Goal: Transaction & Acquisition: Purchase product/service

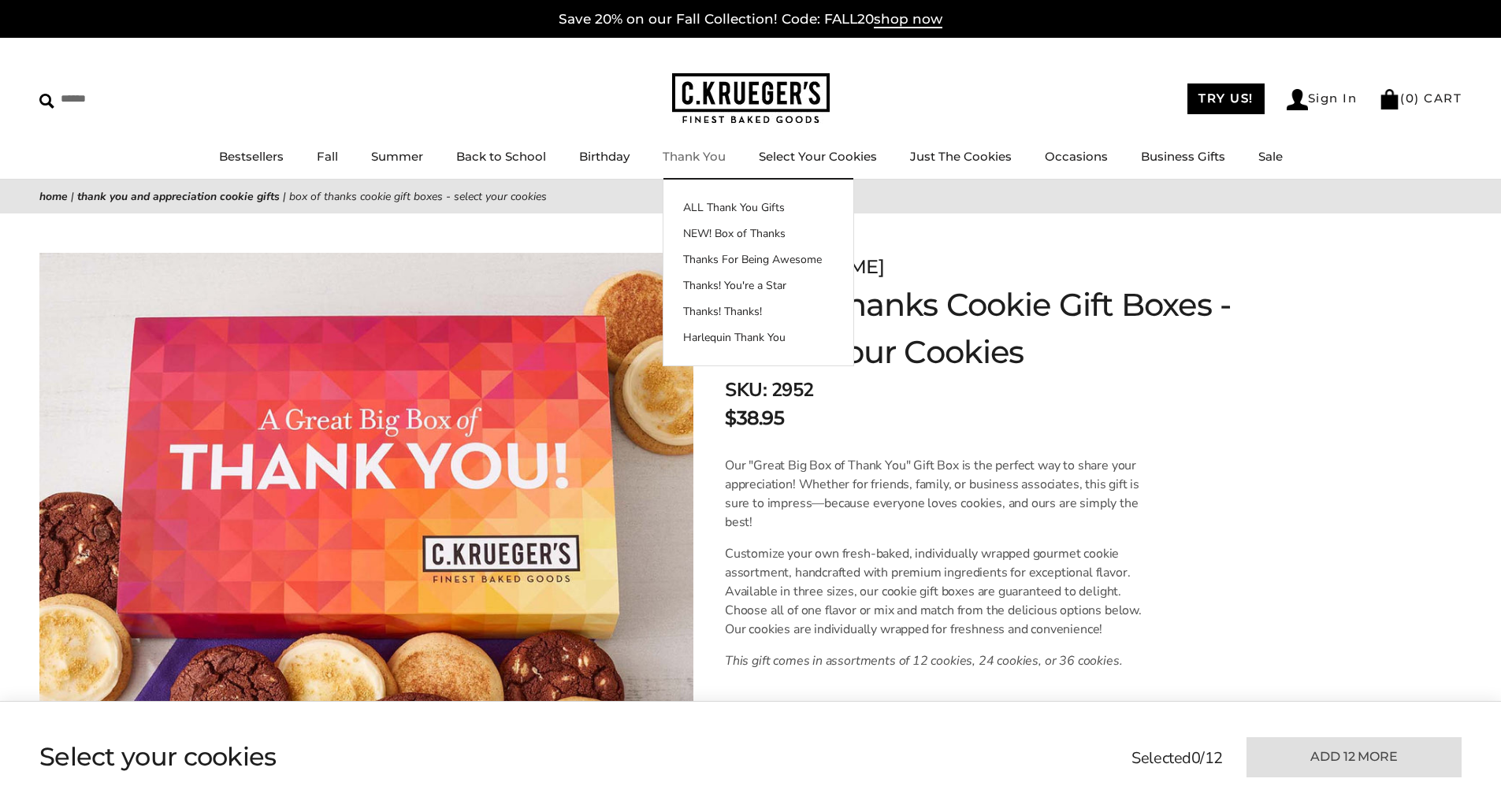
click at [697, 152] on link "Thank You" at bounding box center [694, 156] width 63 height 15
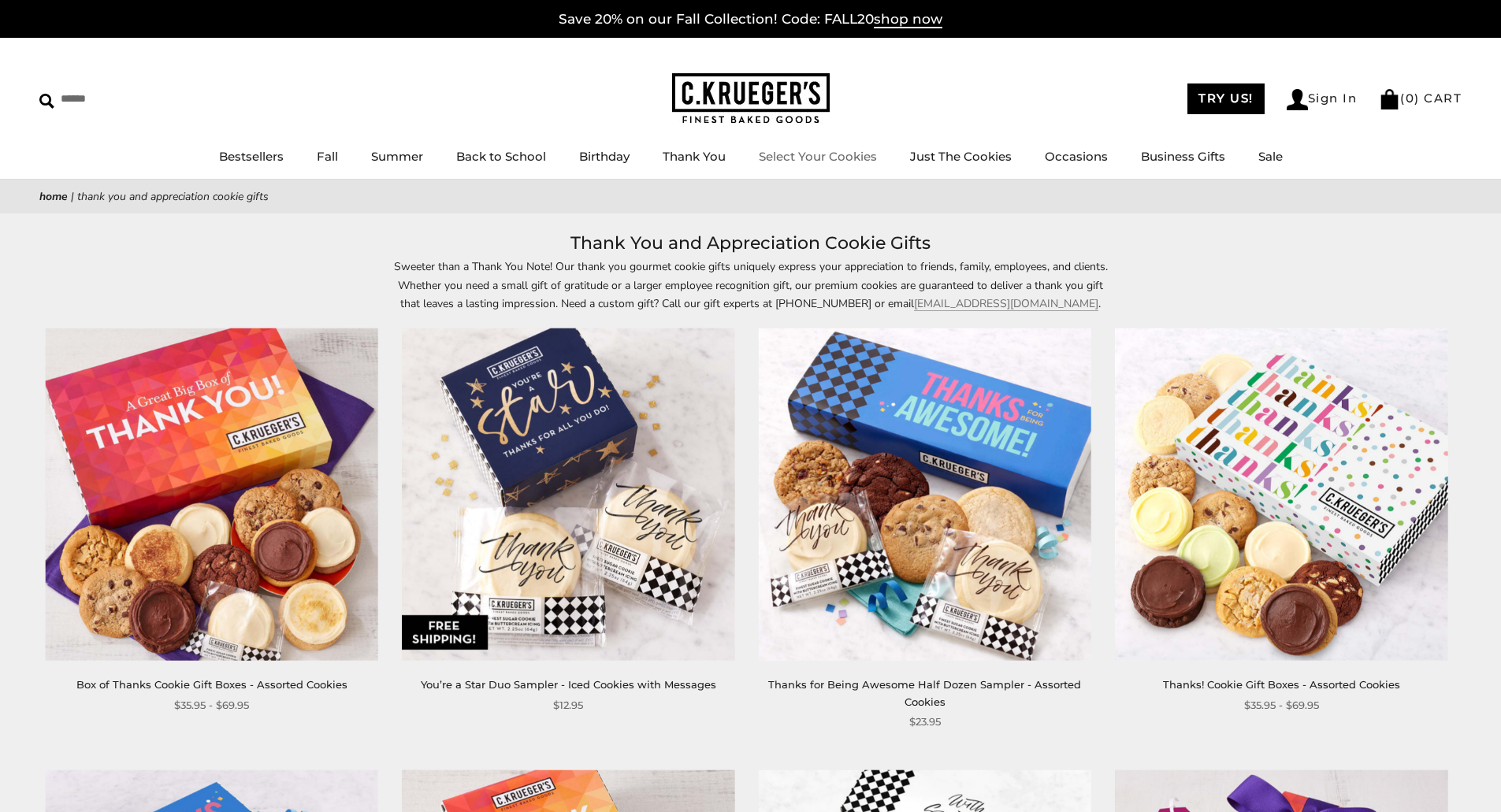
click at [819, 152] on link "Select Your Cookies" at bounding box center [818, 156] width 118 height 15
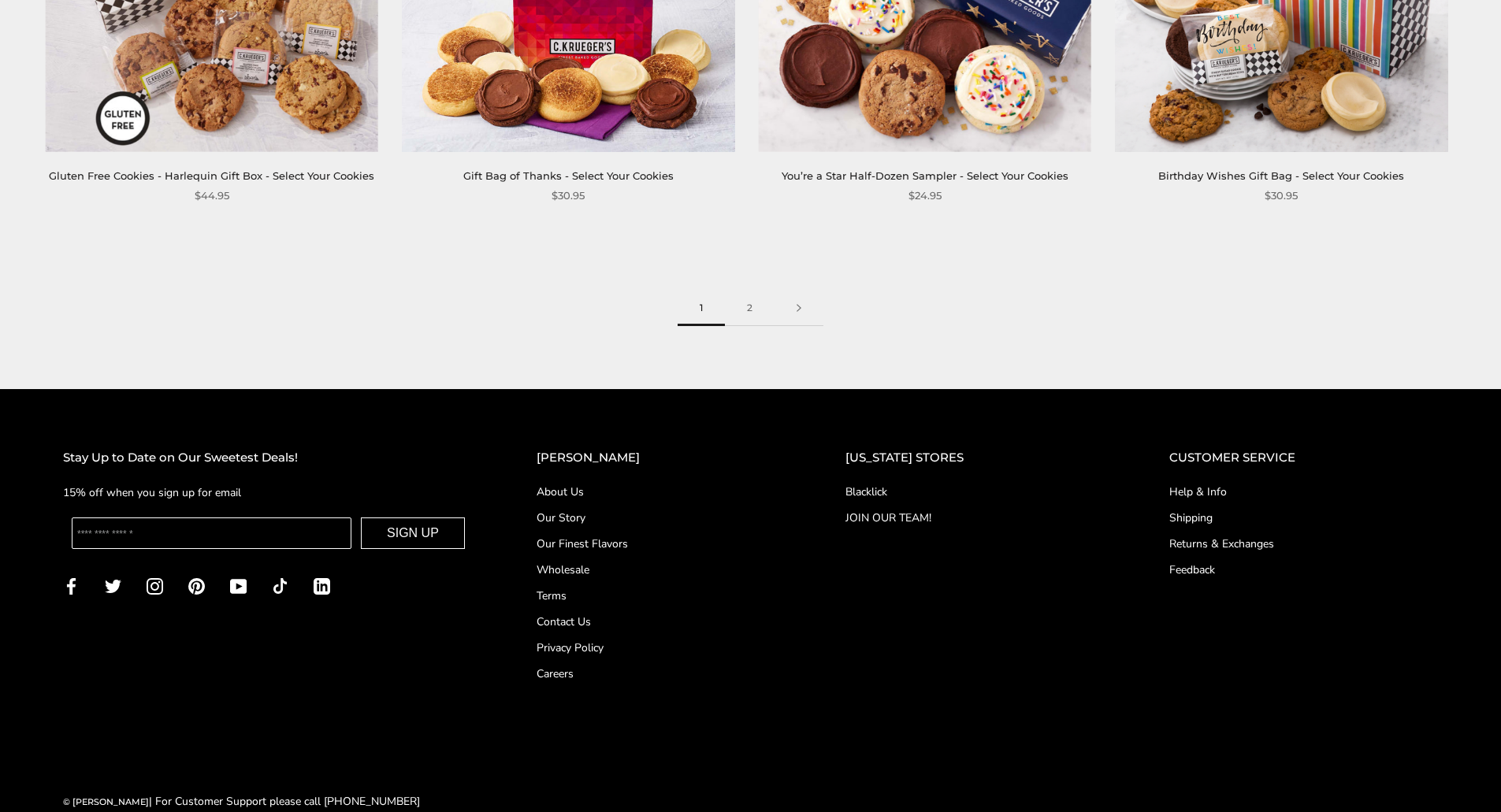
scroll to position [2699, 0]
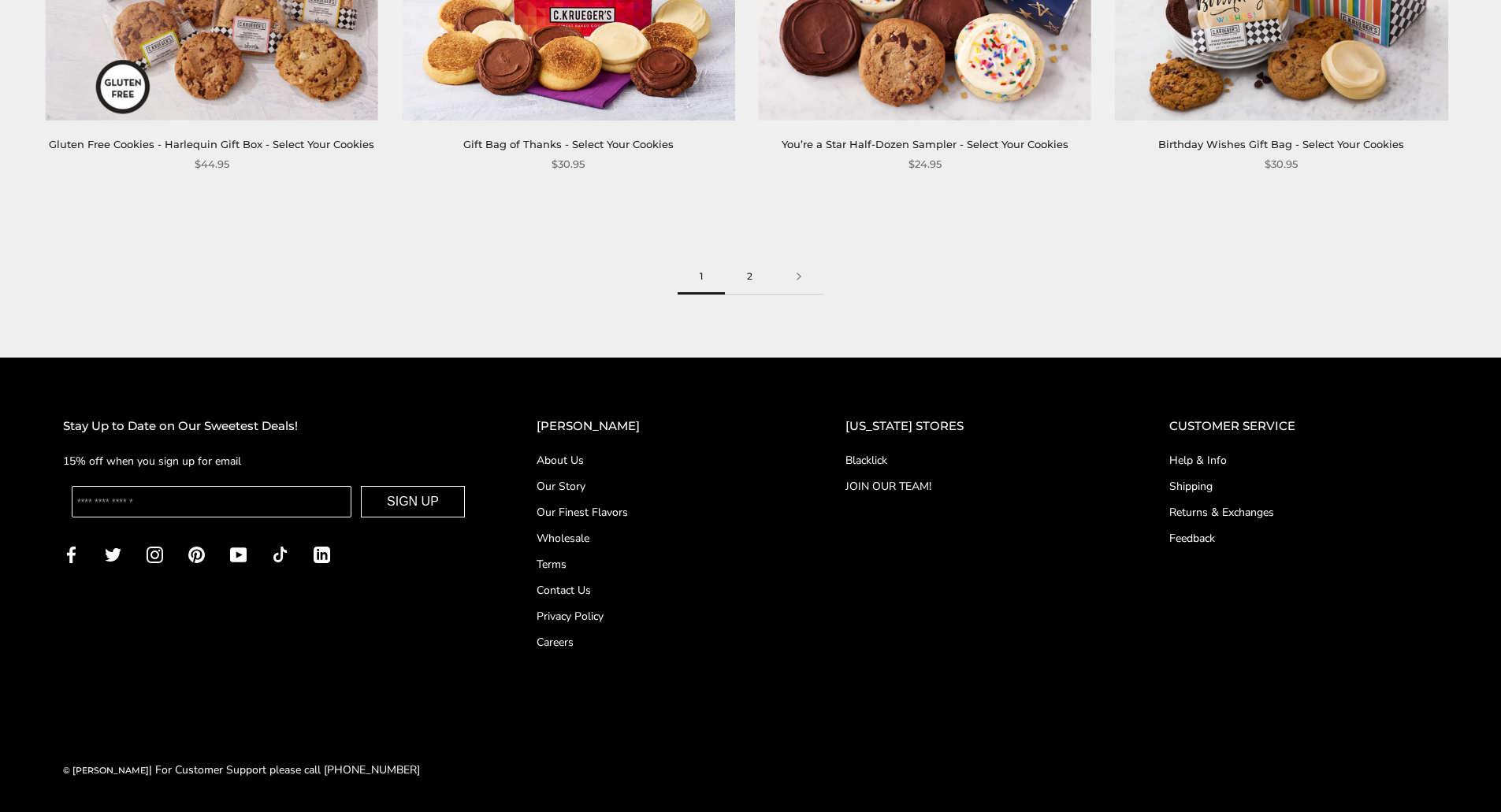
click at [751, 274] on link "2" at bounding box center [750, 276] width 50 height 35
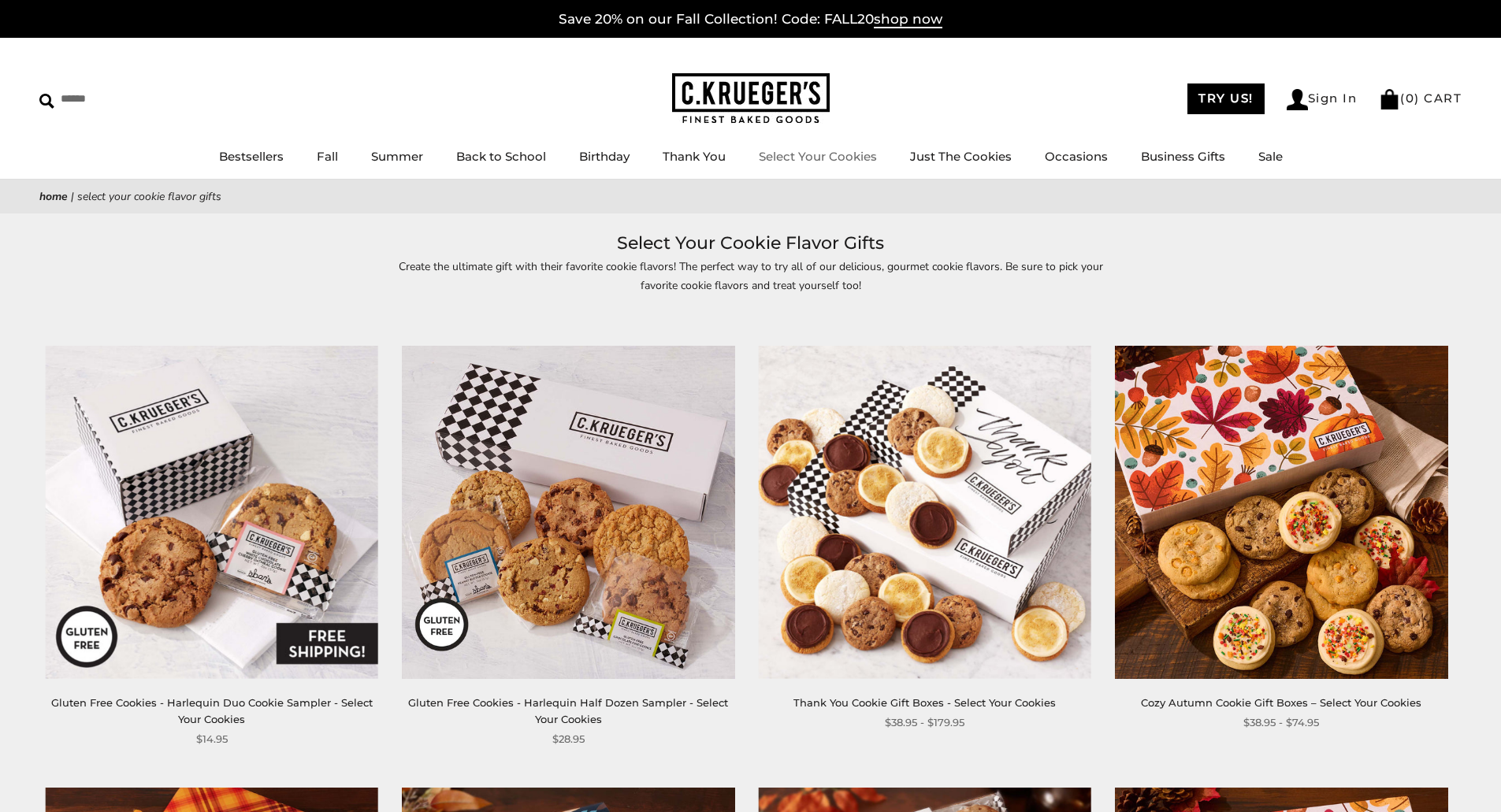
click at [814, 156] on link "Select Your Cookies" at bounding box center [818, 156] width 118 height 15
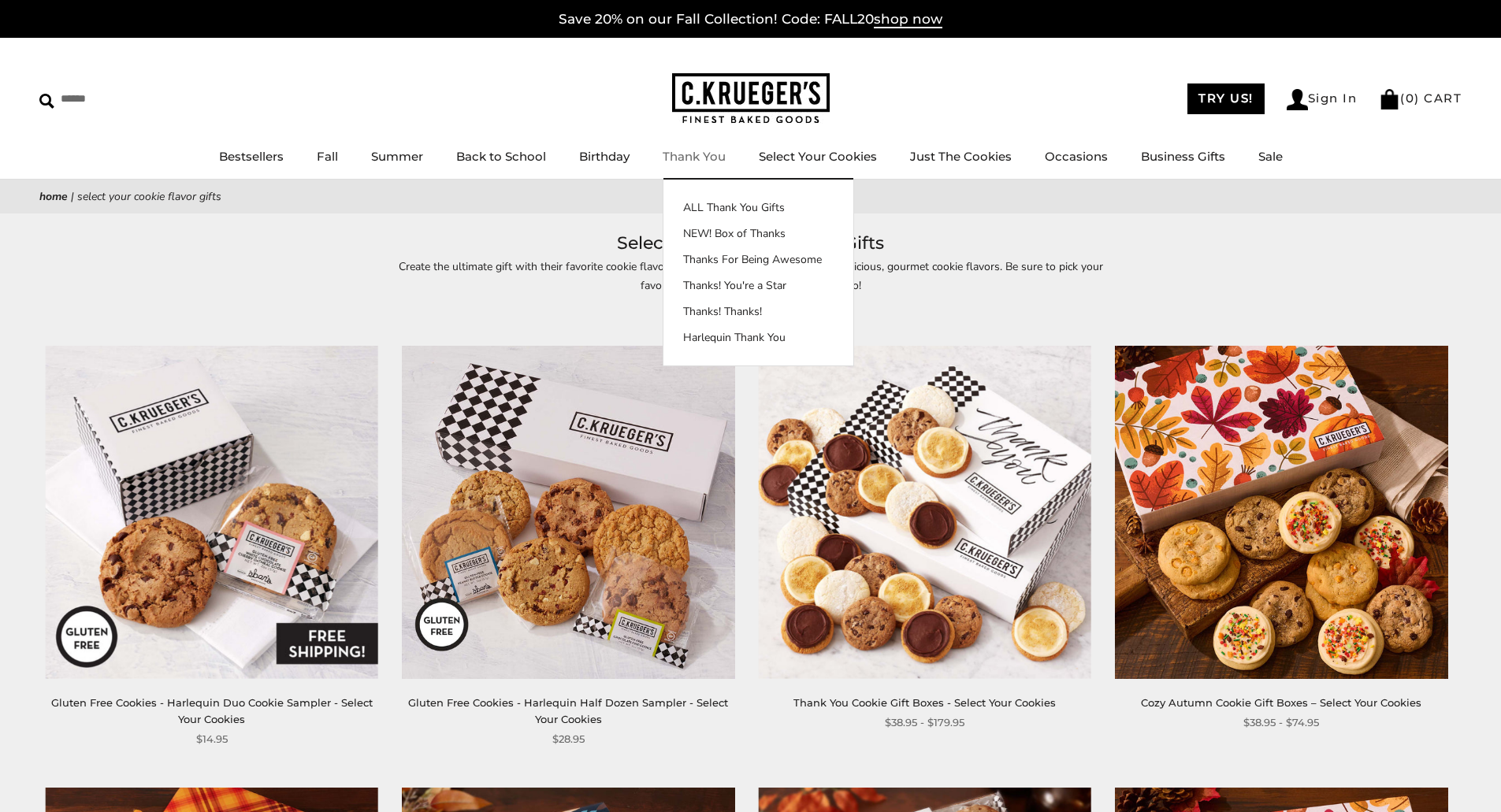
click at [707, 153] on link "Thank You" at bounding box center [694, 156] width 63 height 15
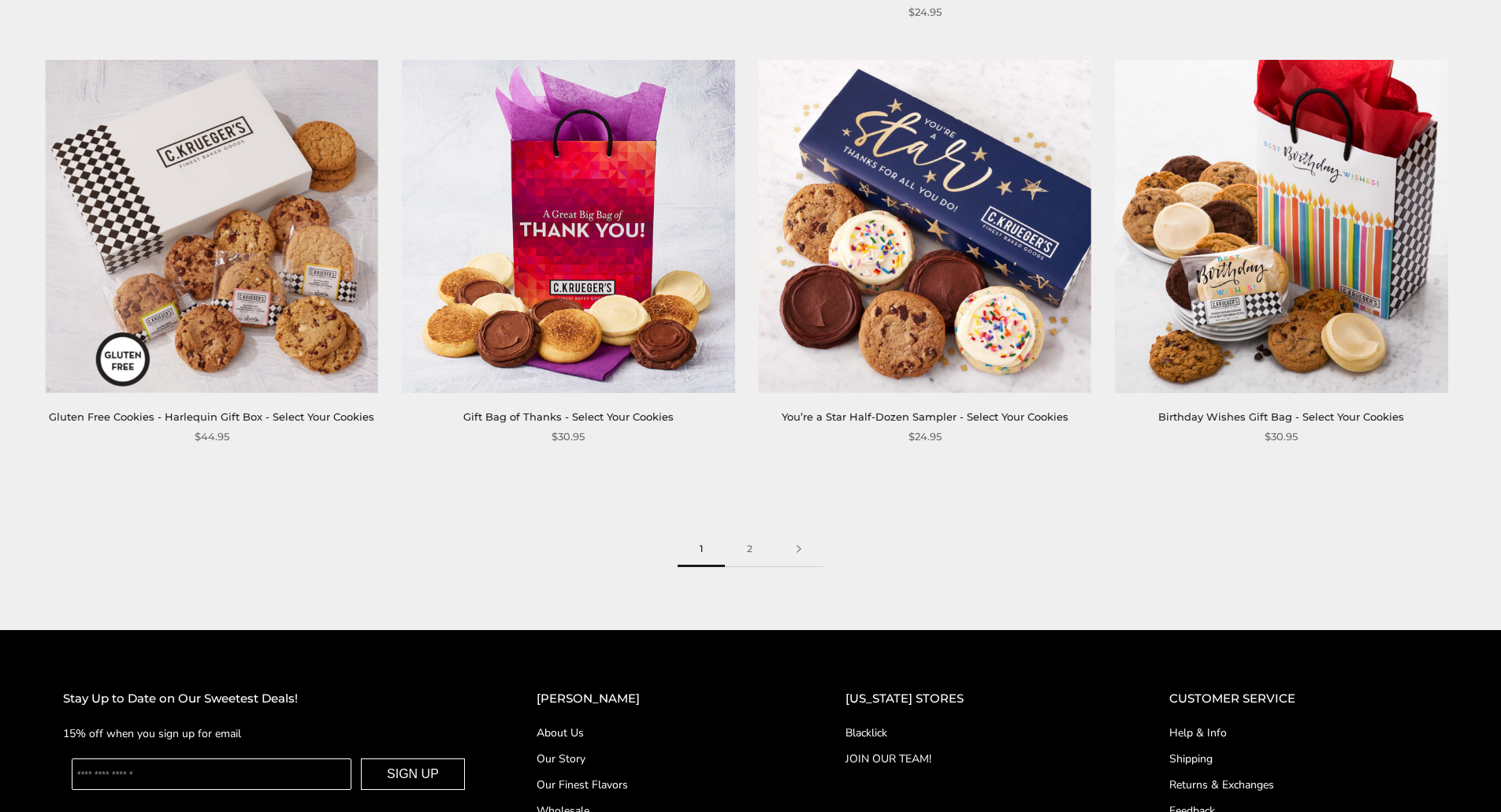
scroll to position [2442, 0]
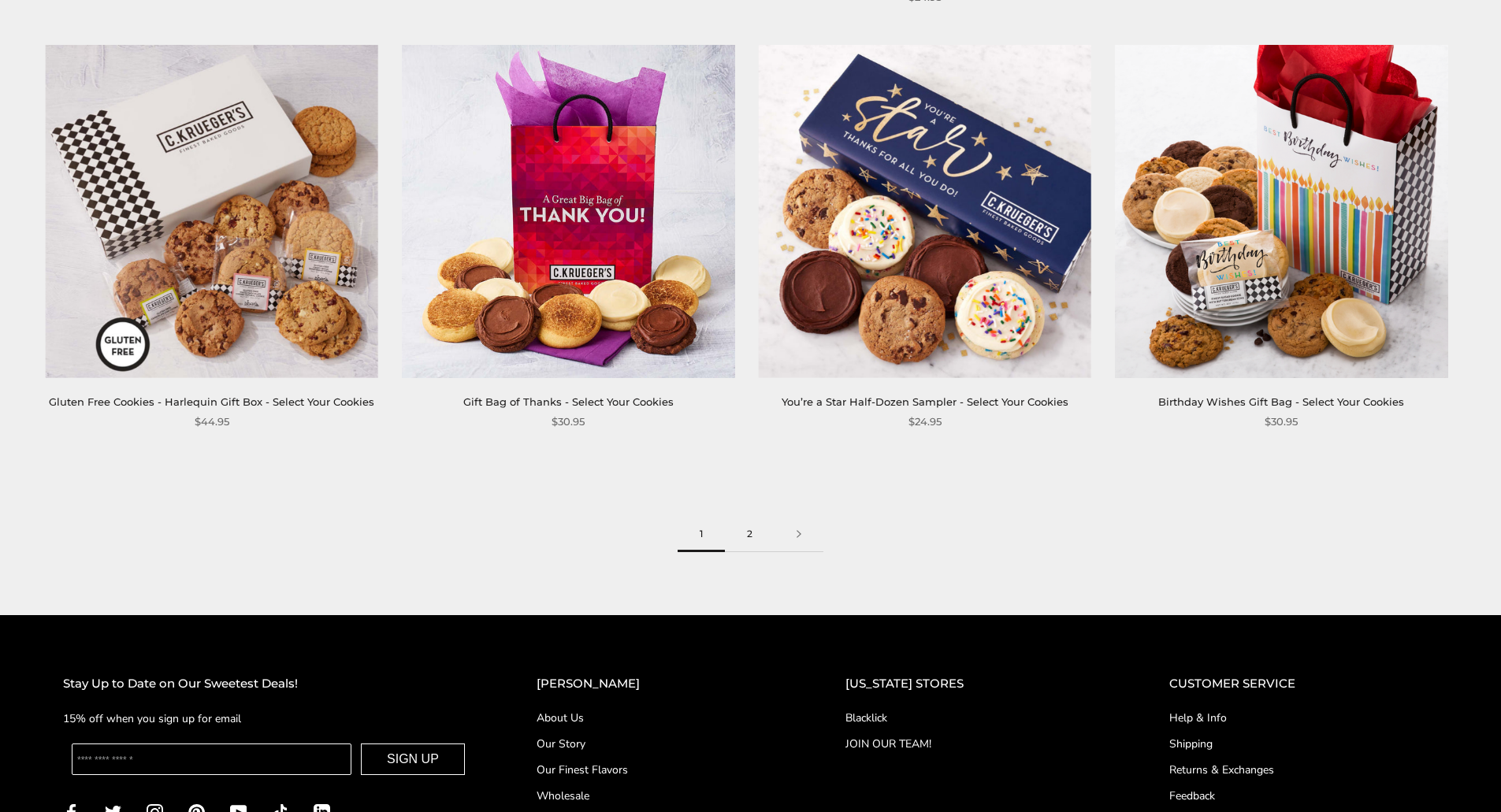
click at [751, 531] on link "2" at bounding box center [750, 534] width 50 height 35
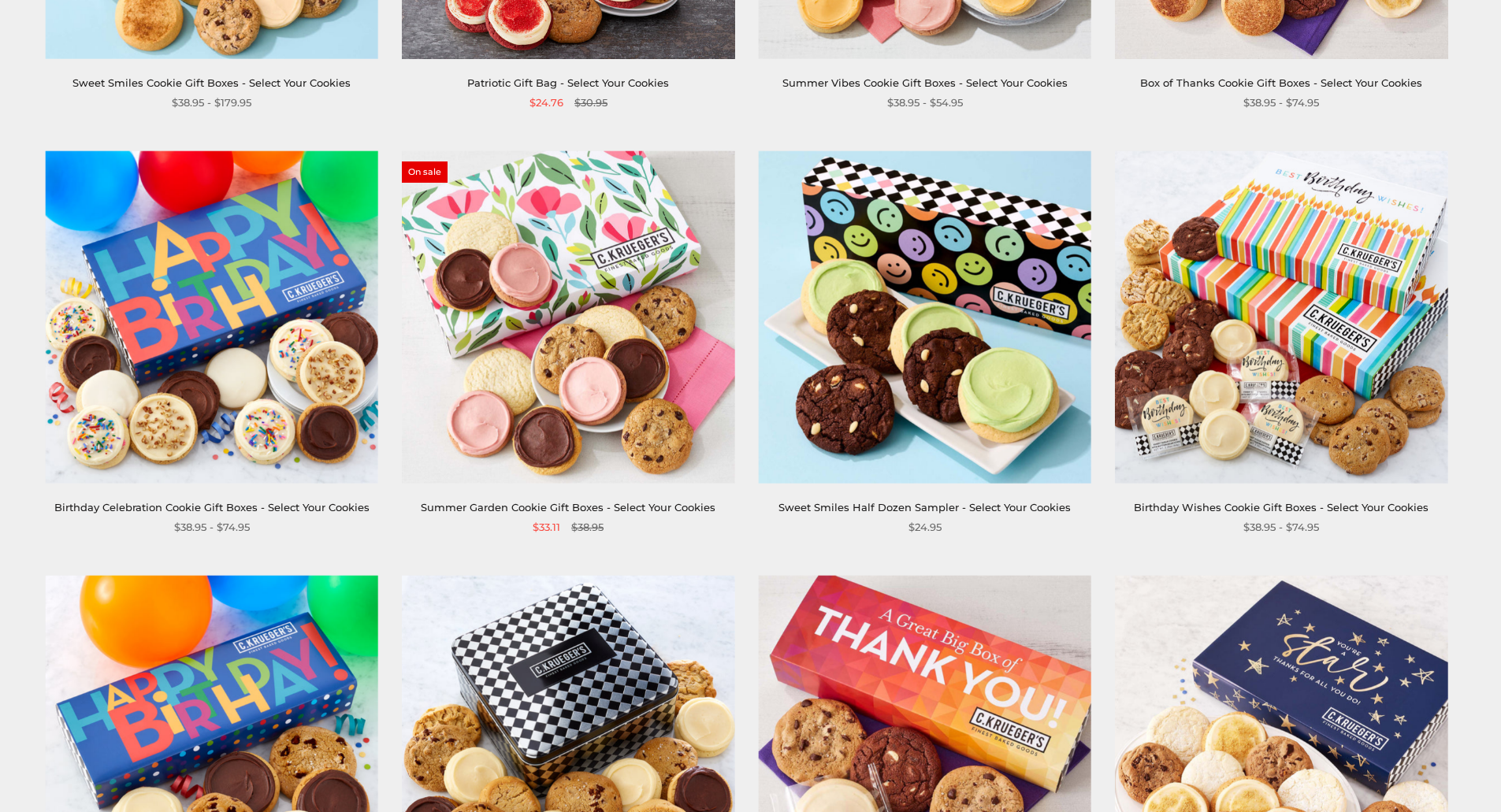
scroll to position [236, 0]
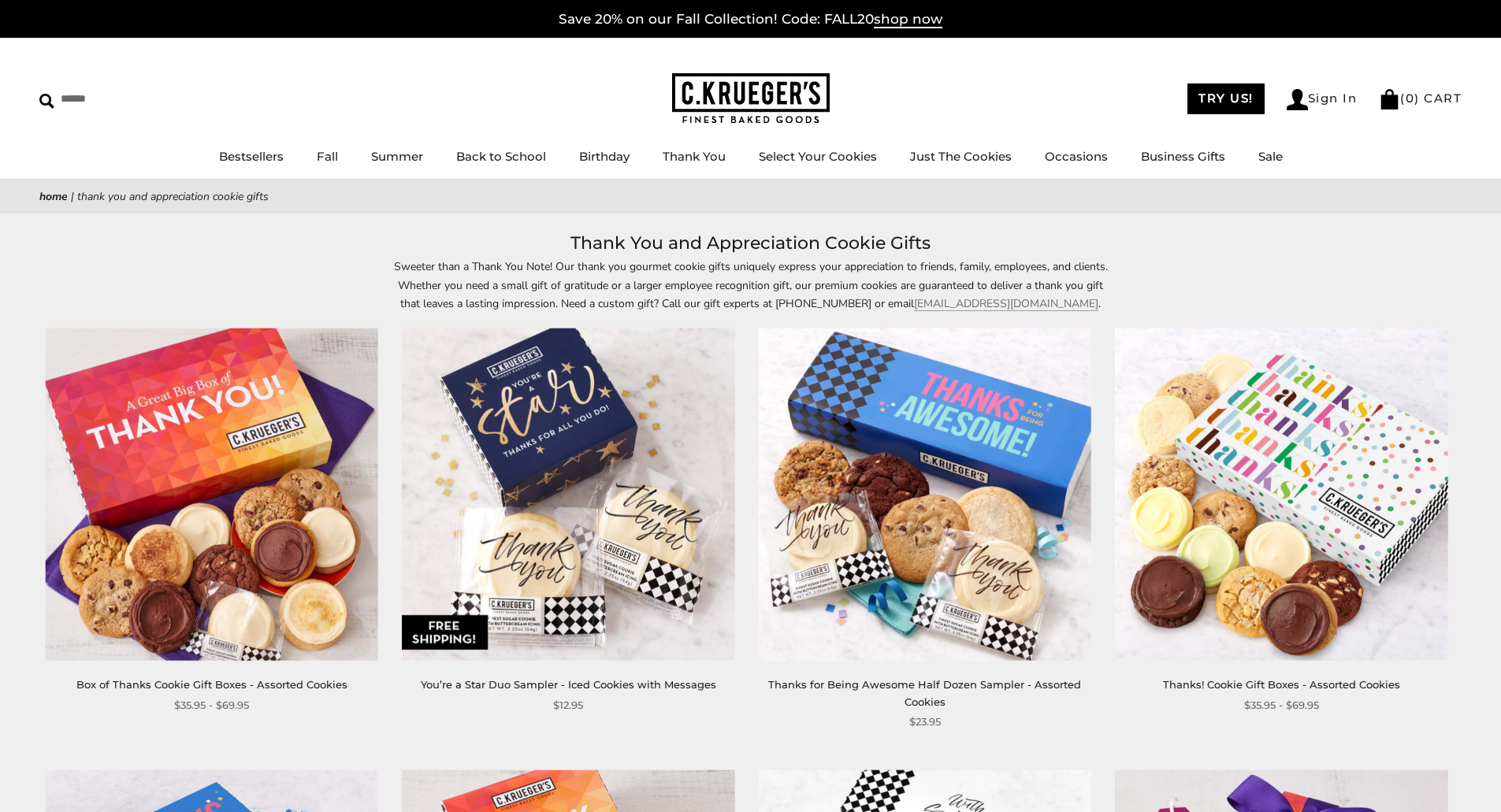
click at [577, 416] on img at bounding box center [567, 495] width 333 height 333
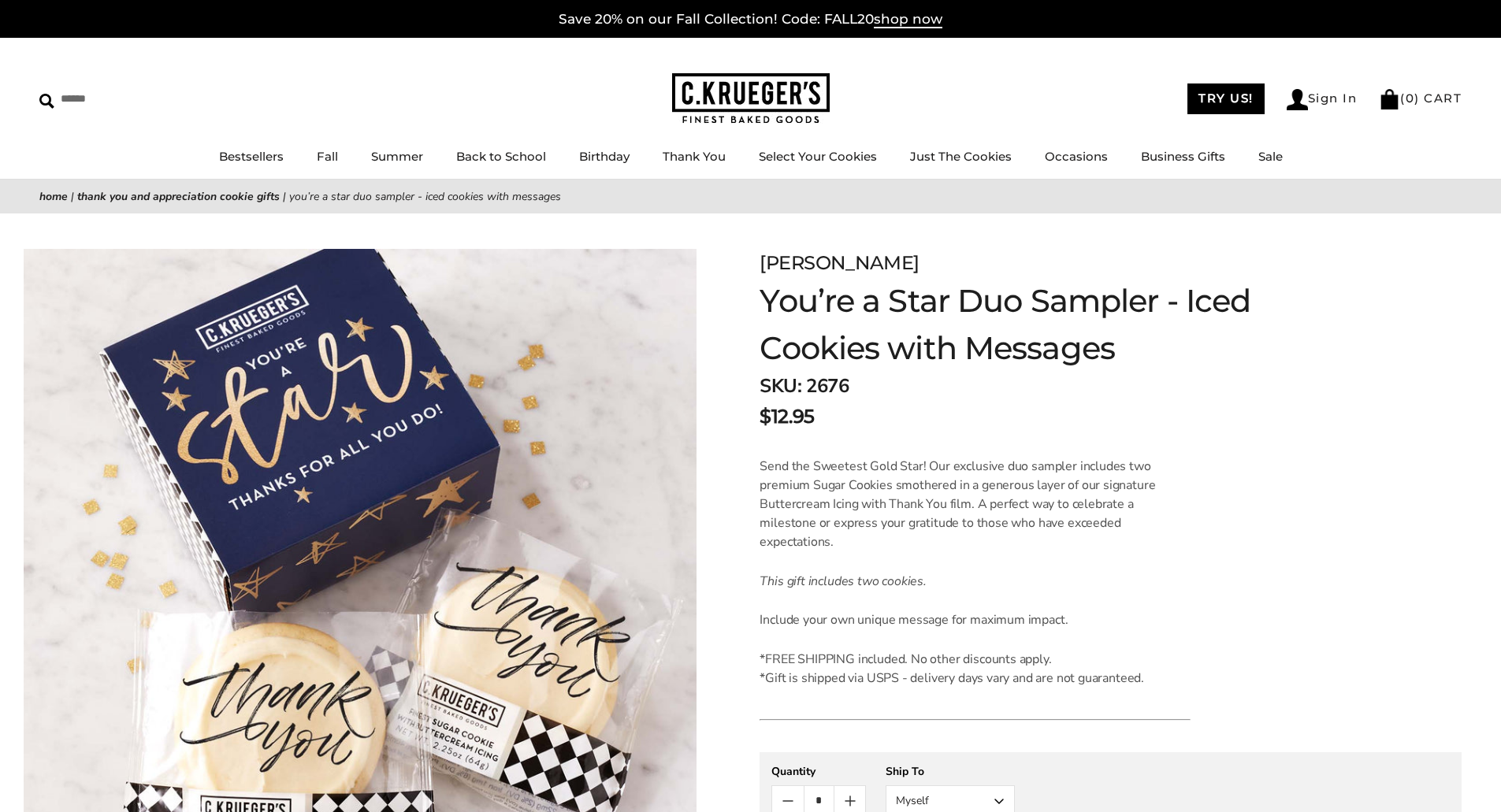
scroll to position [79, 0]
